Goal: Transaction & Acquisition: Purchase product/service

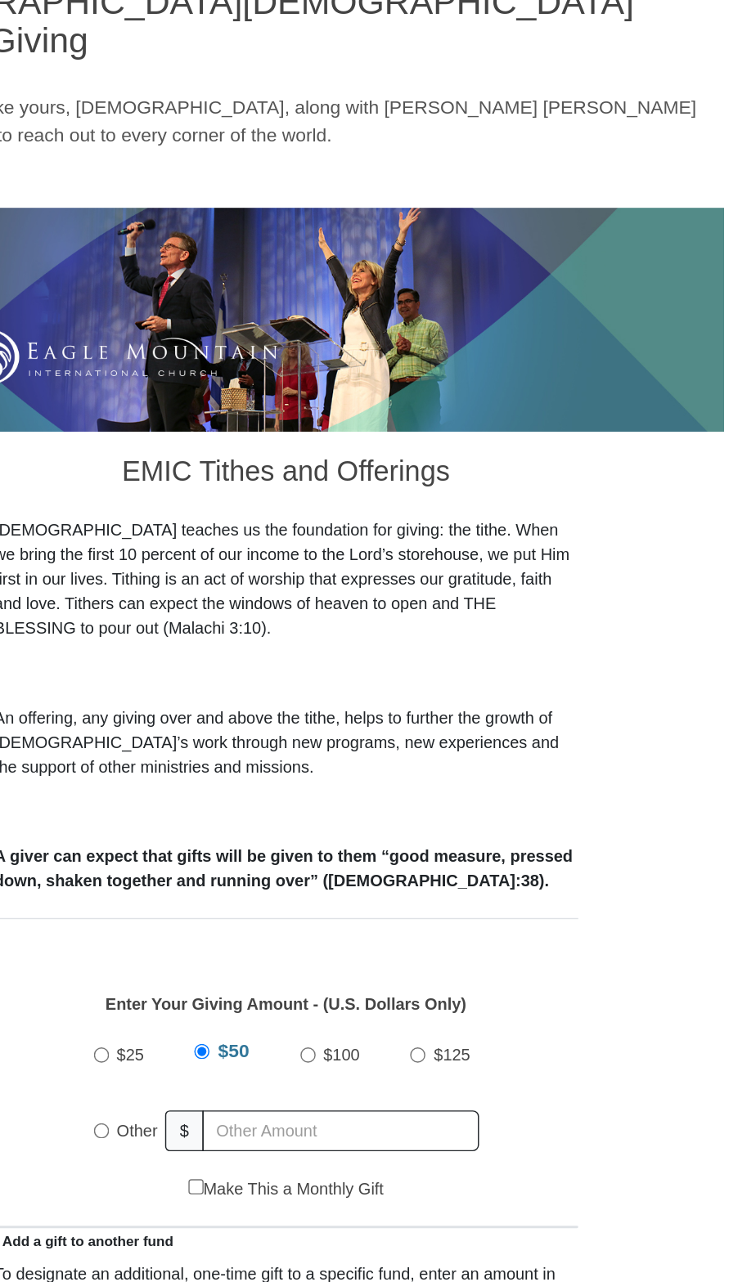
scroll to position [7, 0]
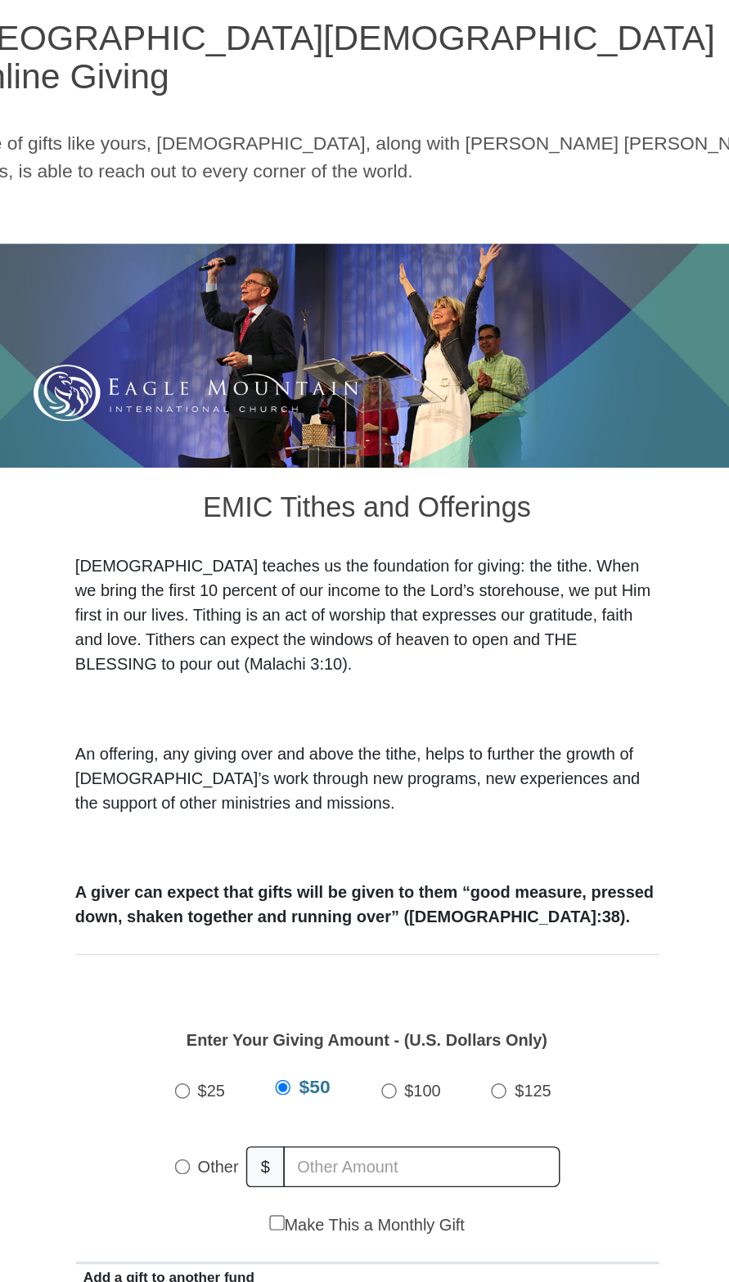
click at [608, 160] on p "Because of gifts like yours, [DEMOGRAPHIC_DATA], along with [PERSON_NAME] [PERS…" at bounding box center [364, 179] width 613 height 39
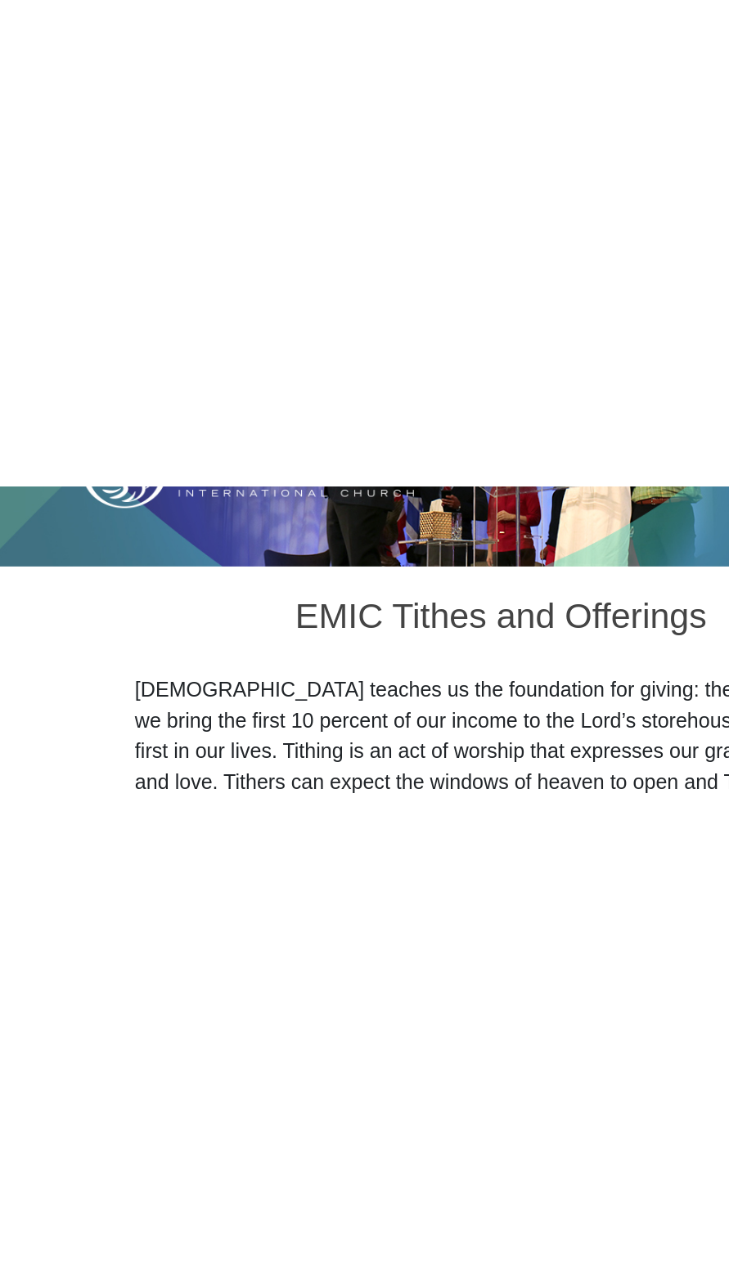
scroll to position [0, 0]
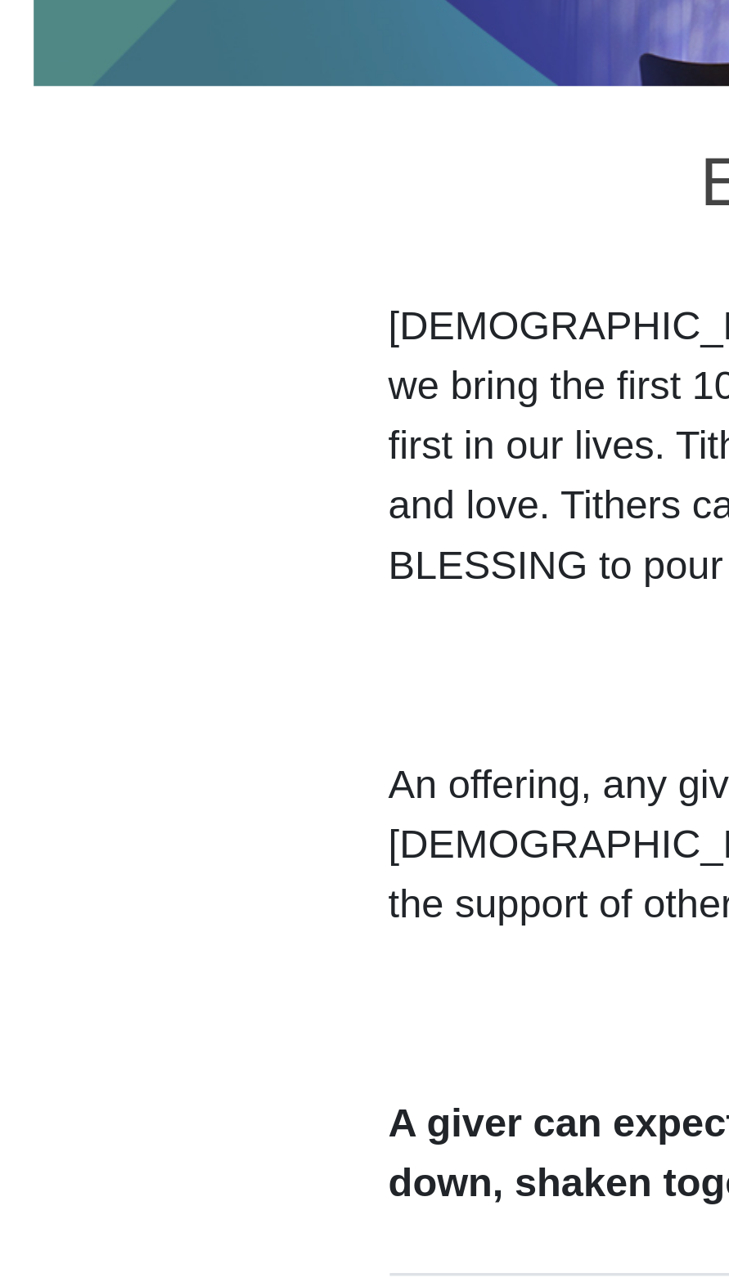
click at [253, 597] on p "An offering, any giving over and above the tithe, helps to further the growth o…" at bounding box center [364, 623] width 409 height 52
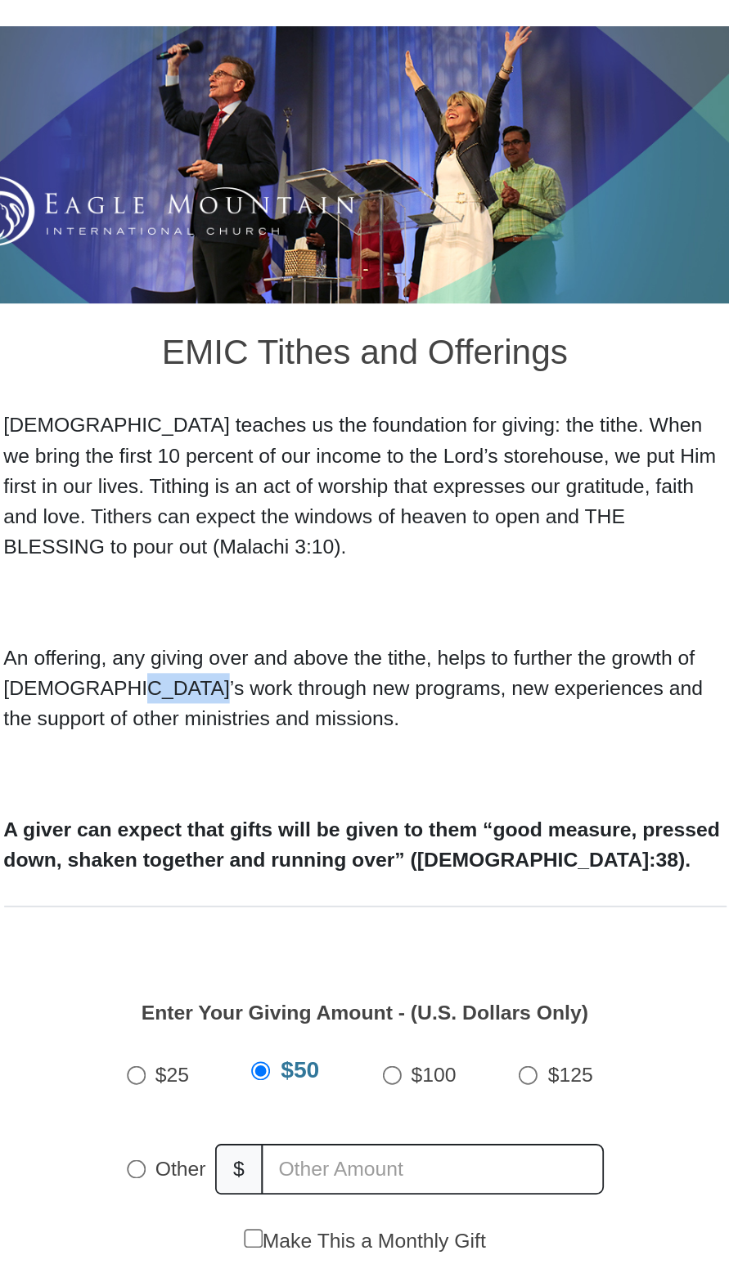
click at [563, 694] on p "A giver can expect that gifts will be given to them “good measure, pressed down…" at bounding box center [364, 711] width 409 height 34
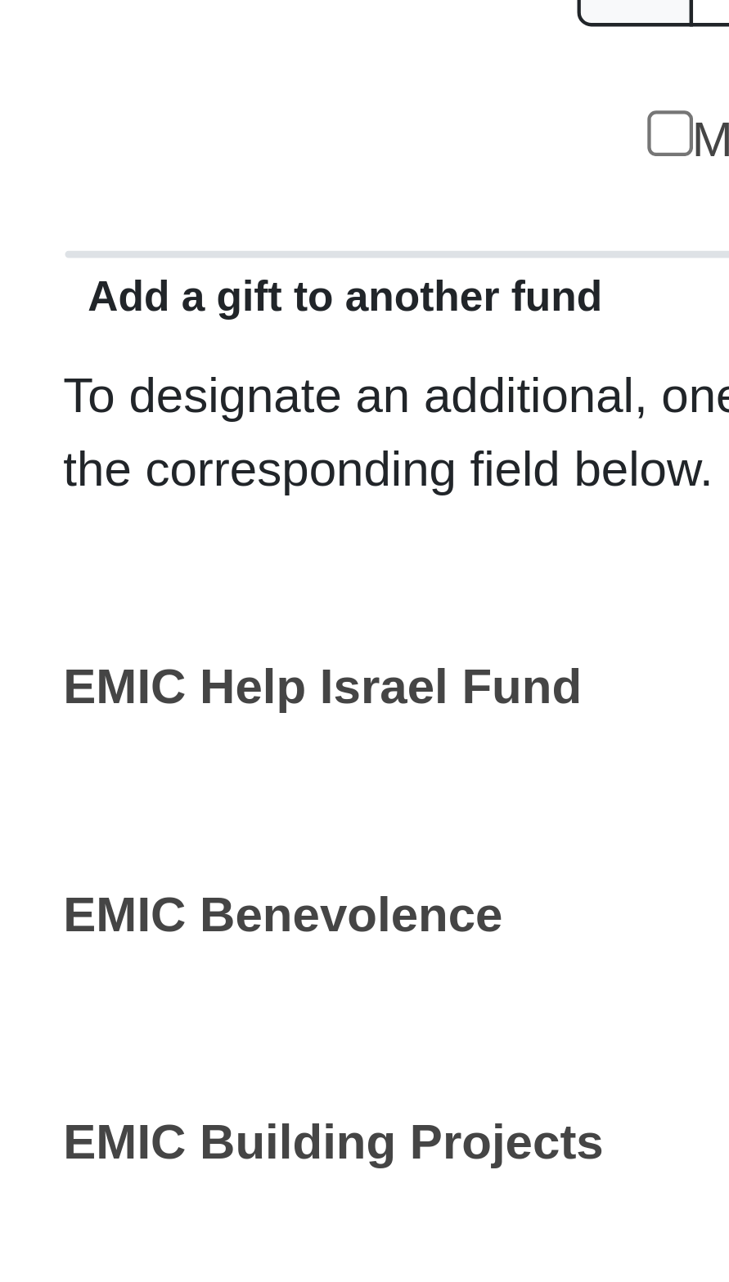
scroll to position [25, 0]
